Goal: Information Seeking & Learning: Learn about a topic

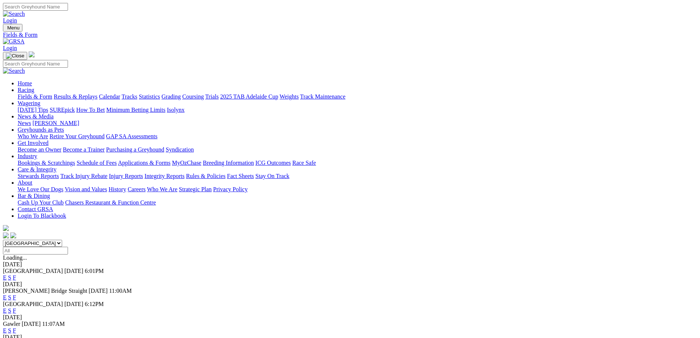
click at [68, 247] on input "Select date" at bounding box center [35, 251] width 65 height 8
type input "Sunday, 16 Nov 2025"
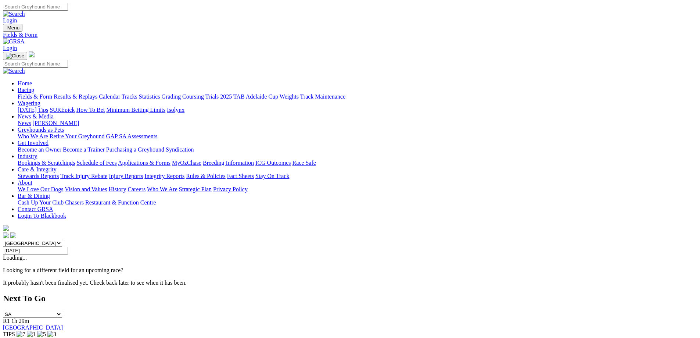
click at [120, 93] on link "Calendar" at bounding box center [109, 96] width 21 height 6
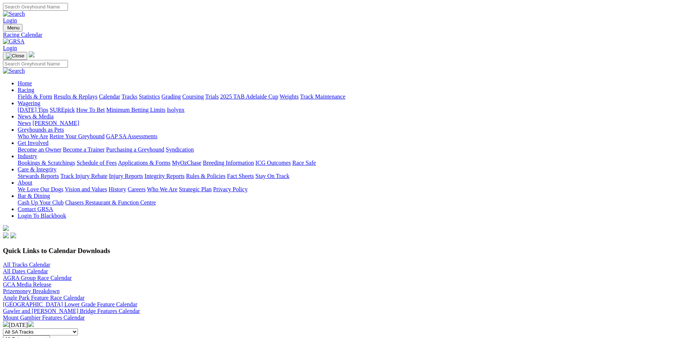
click at [34, 321] on img at bounding box center [31, 324] width 6 height 6
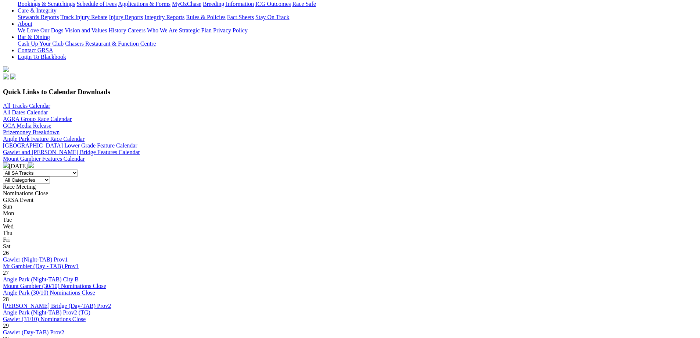
scroll to position [147, 0]
